Goal: Transaction & Acquisition: Purchase product/service

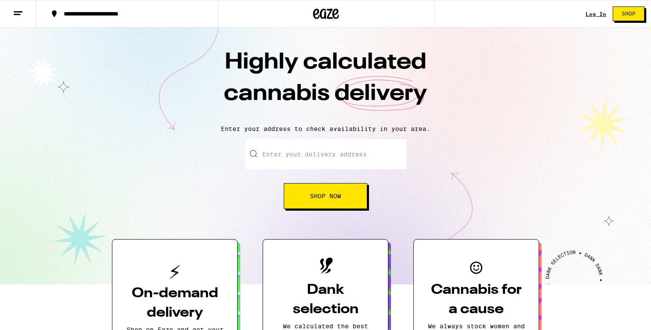
click at [593, 11] on link "Log In" at bounding box center [596, 14] width 21 height 6
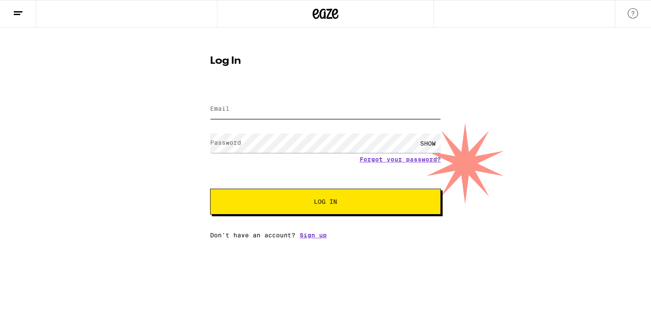
type input "[EMAIL_ADDRESS][DOMAIN_NAME]"
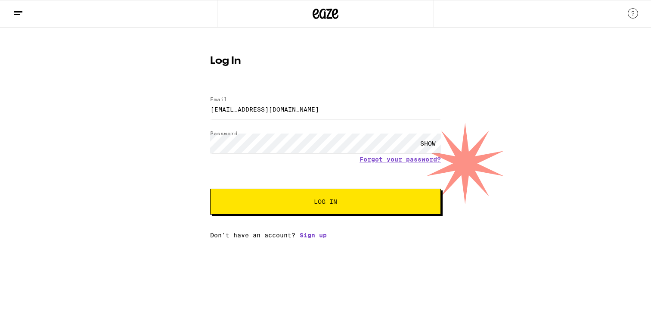
click at [301, 205] on span "Log In" at bounding box center [325, 202] width 161 height 6
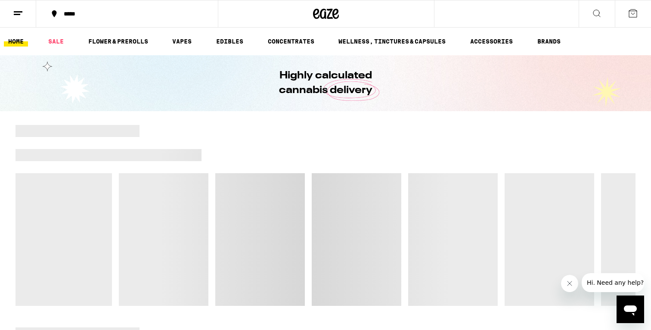
click at [93, 16] on div "*****" at bounding box center [132, 14] width 146 height 6
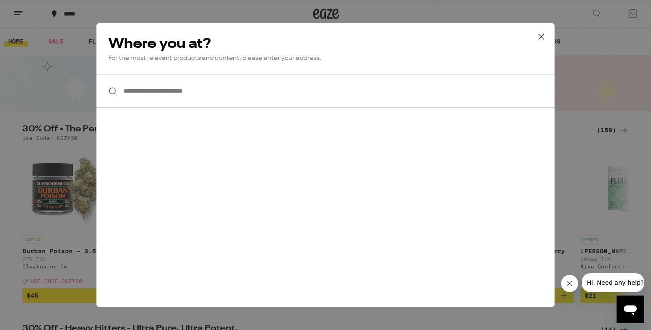
click at [178, 93] on input "**********" at bounding box center [325, 90] width 458 height 33
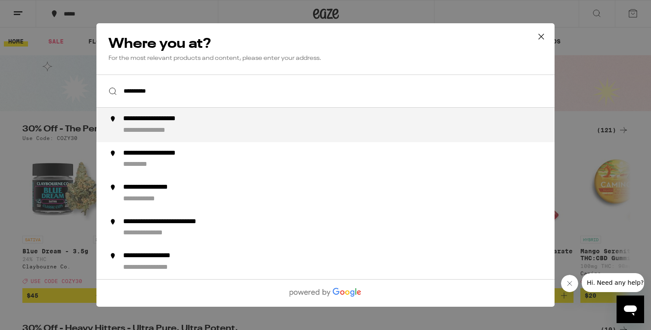
click at [183, 126] on div "**********" at bounding box center [342, 125] width 439 height 21
type input "**********"
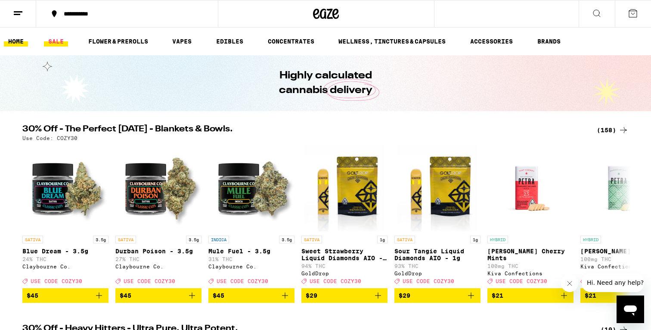
click at [57, 40] on link "SALE" at bounding box center [56, 41] width 24 height 10
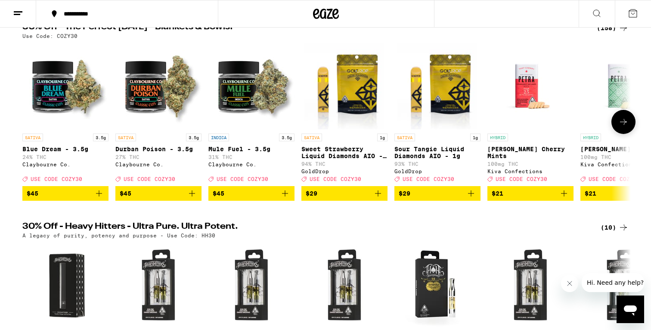
scroll to position [67, 0]
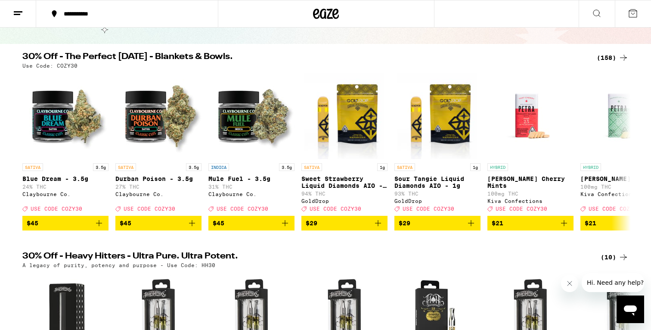
click at [619, 56] on icon at bounding box center [623, 58] width 10 height 10
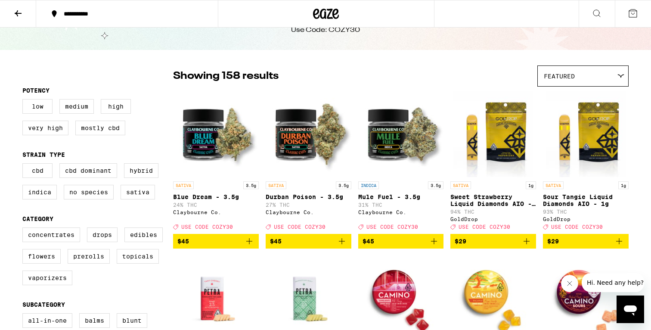
scroll to position [93, 0]
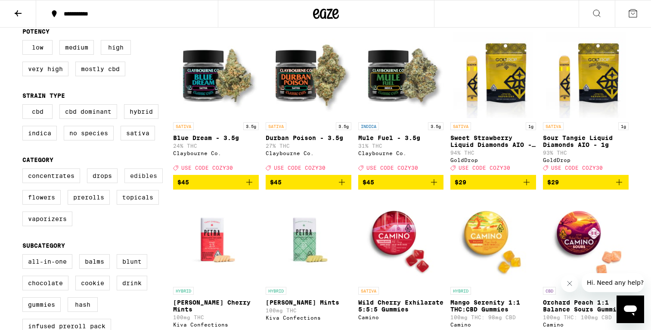
click at [142, 183] on label "Edibles" at bounding box center [143, 175] width 38 height 15
click at [25, 170] on input "Edibles" at bounding box center [24, 170] width 0 height 0
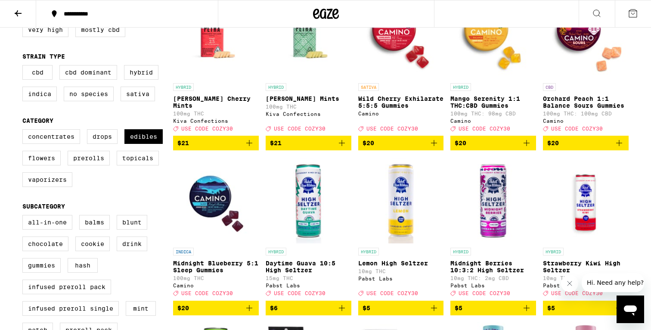
scroll to position [320, 0]
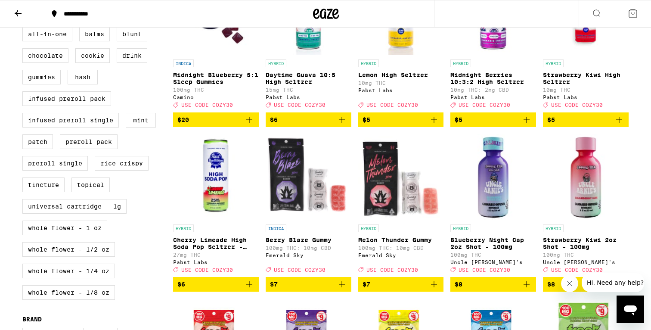
click at [248, 125] on icon "Add to bag" at bounding box center [249, 120] width 10 height 10
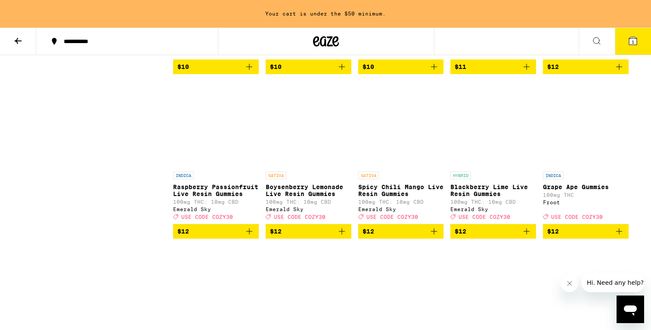
scroll to position [1260, 0]
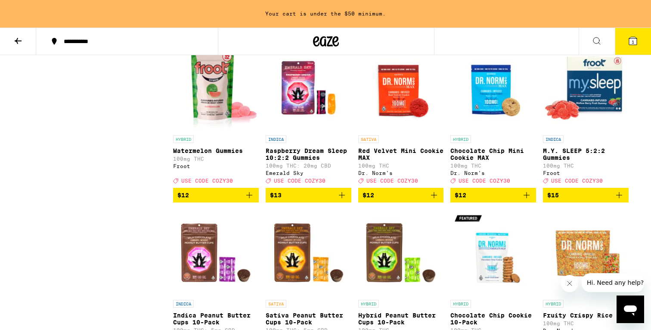
click at [622, 200] on icon "Add to bag" at bounding box center [619, 195] width 10 height 10
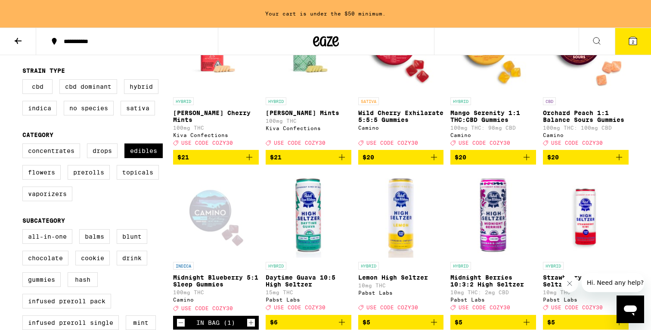
scroll to position [107, 0]
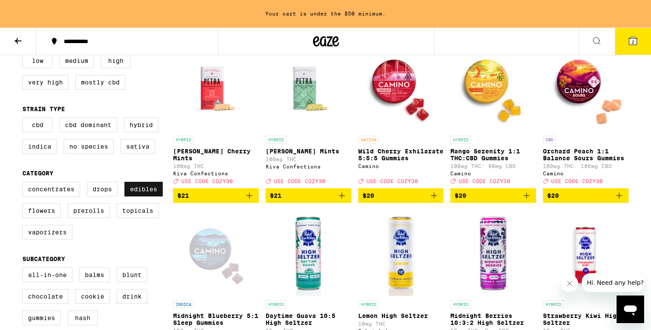
click at [148, 192] on label "Edibles" at bounding box center [143, 189] width 38 height 15
click at [25, 183] on input "Edibles" at bounding box center [24, 183] width 0 height 0
checkbox input "false"
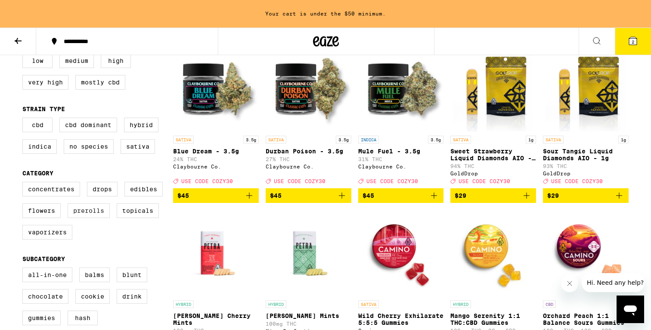
click at [94, 218] on label "Prerolls" at bounding box center [89, 210] width 42 height 15
click at [25, 183] on input "Prerolls" at bounding box center [24, 183] width 0 height 0
checkbox input "true"
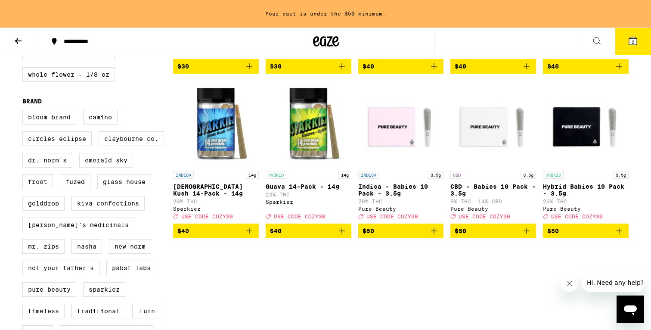
scroll to position [565, 0]
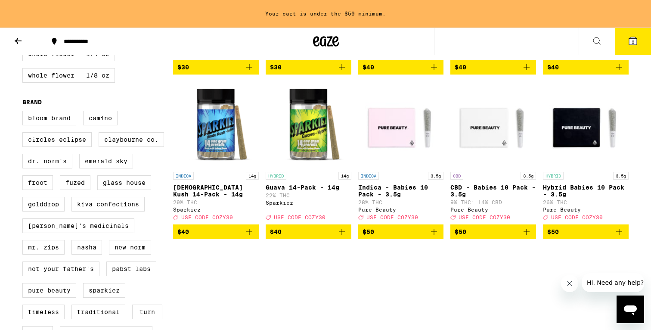
click at [250, 235] on icon "Add to bag" at bounding box center [249, 232] width 6 height 6
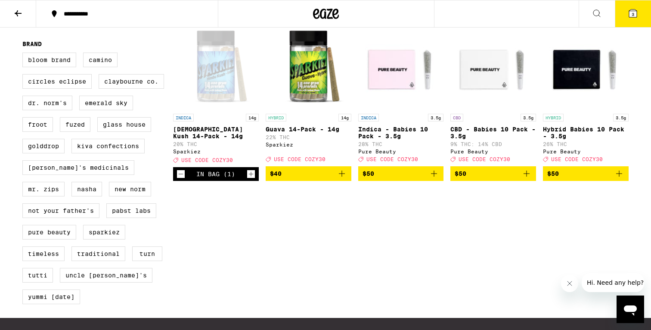
scroll to position [568, 0]
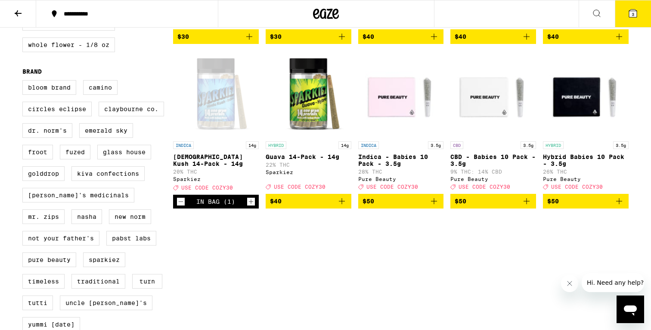
click at [530, 206] on icon "Add to bag" at bounding box center [526, 201] width 10 height 10
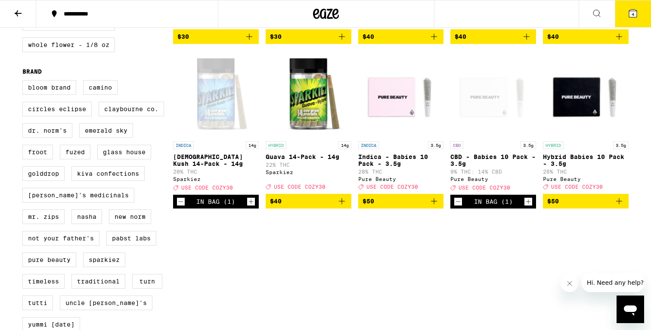
click at [634, 12] on span "4" at bounding box center [633, 14] width 3 height 5
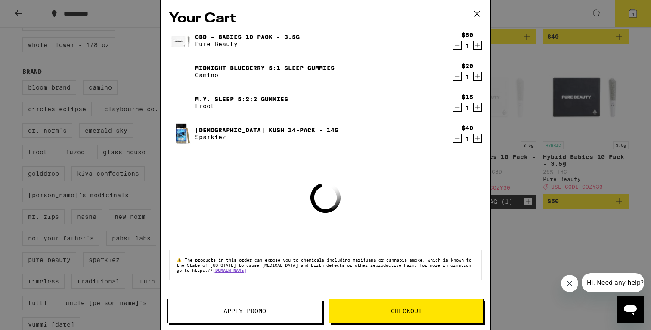
click at [258, 304] on button "Apply Promo" at bounding box center [245, 311] width 155 height 24
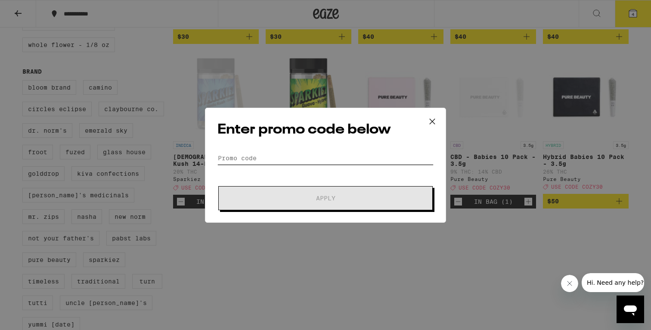
click at [286, 156] on input "Promo Code" at bounding box center [325, 158] width 216 height 13
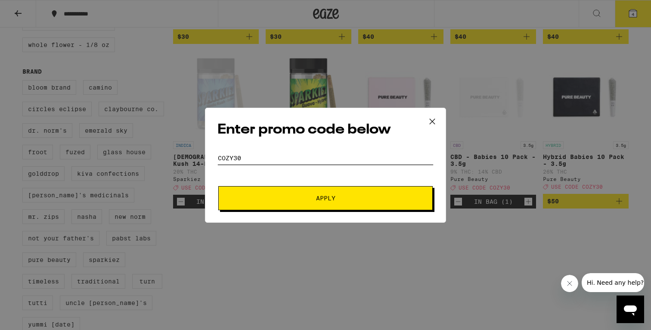
type input "cozy30"
click at [298, 196] on span "Apply" at bounding box center [325, 198] width 155 height 6
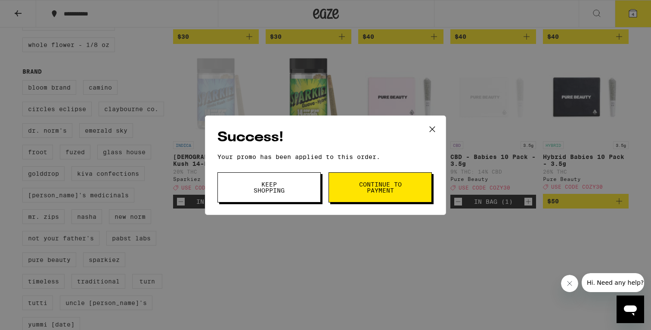
click at [369, 192] on span "Continue to payment" at bounding box center [380, 187] width 44 height 12
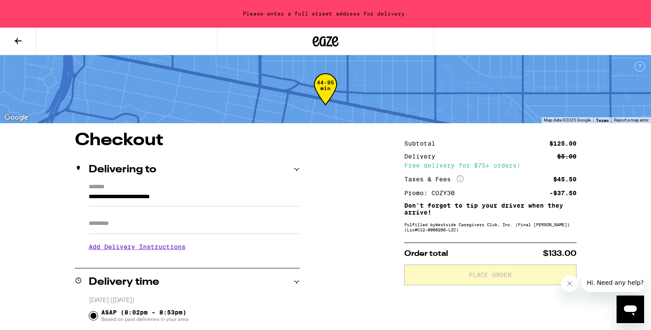
click at [189, 222] on input "Apt/Suite" at bounding box center [194, 223] width 211 height 21
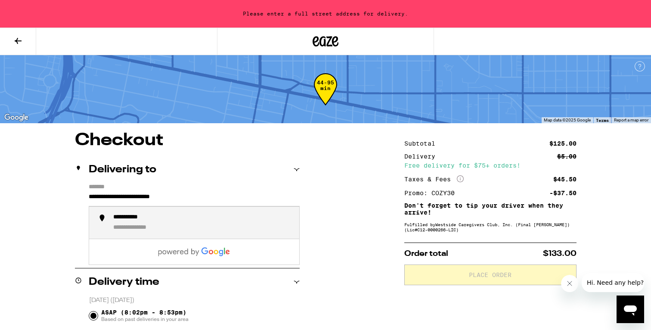
click at [89, 199] on input "**********" at bounding box center [194, 199] width 211 height 15
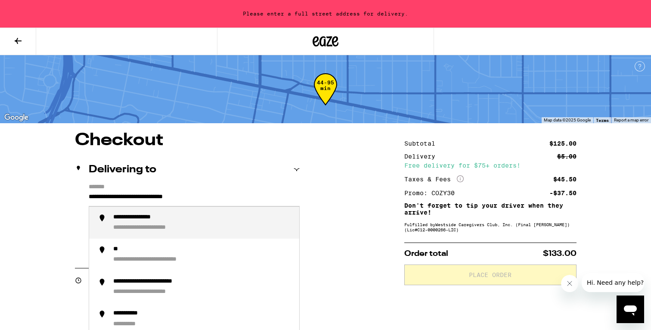
click at [164, 221] on div "**********" at bounding box center [146, 218] width 66 height 8
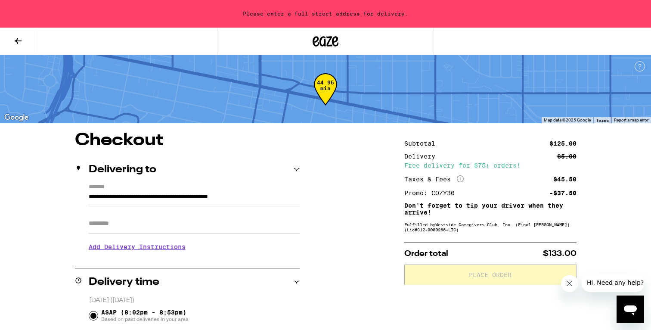
type input "**********"
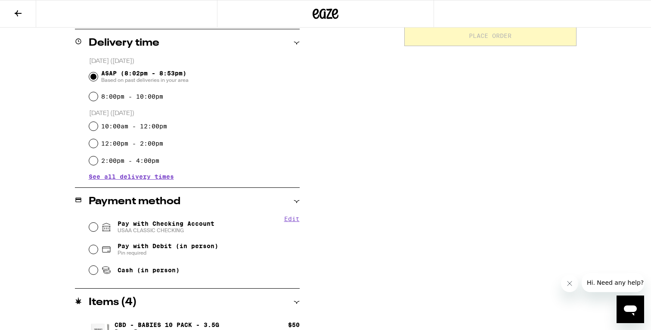
scroll to position [240, 0]
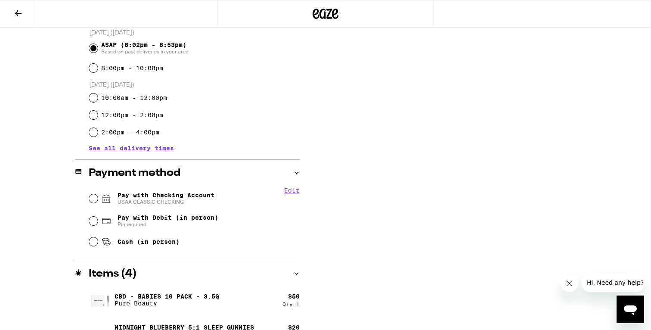
click at [174, 200] on span "USAA CLASSIC CHECKING" at bounding box center [166, 202] width 97 height 7
click at [98, 200] on input "Pay with Checking Account USAA CLASSIC CHECKING" at bounding box center [93, 198] width 9 height 9
radio input "true"
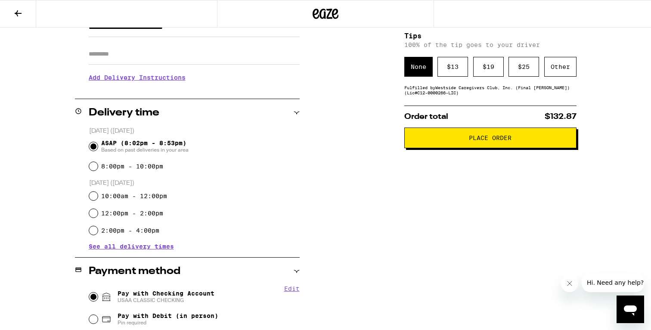
scroll to position [55, 0]
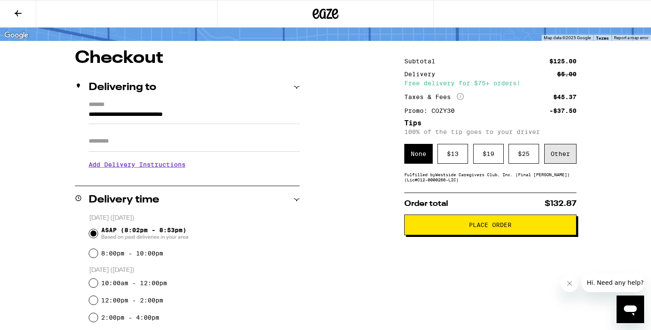
click at [565, 156] on div "Other" at bounding box center [560, 154] width 32 height 20
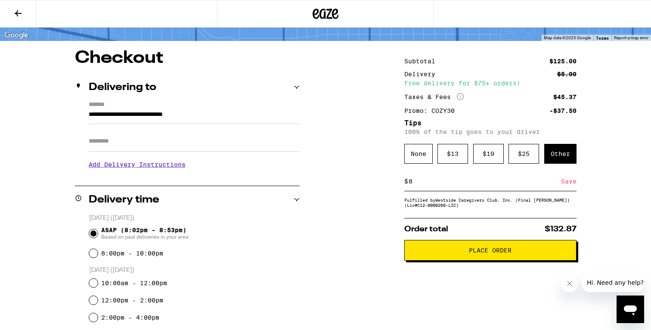
type input "8"
click at [565, 185] on div "Save" at bounding box center [569, 181] width 16 height 19
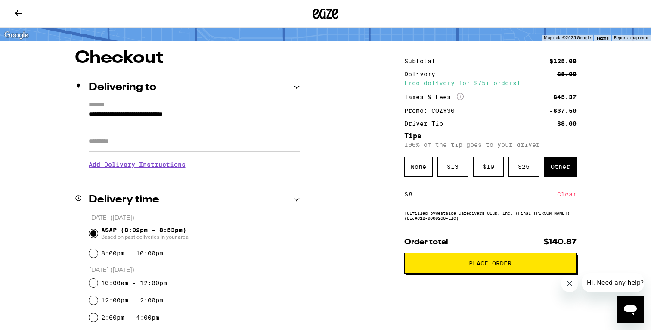
click at [490, 266] on span "Place Order" at bounding box center [490, 263] width 43 height 6
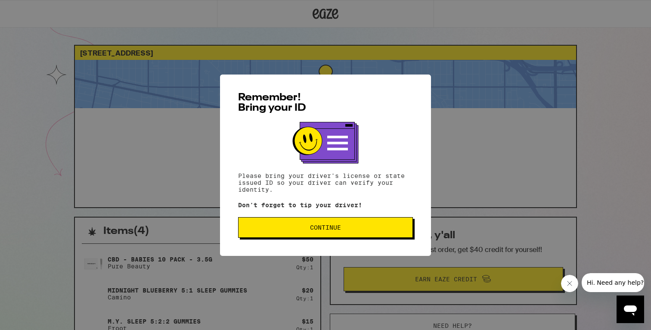
click at [311, 230] on span "Continue" at bounding box center [325, 227] width 31 height 6
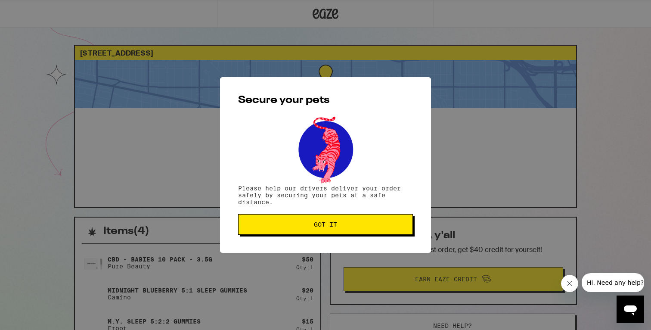
click at [300, 222] on button "Got it" at bounding box center [325, 224] width 175 height 21
